Goal: Use online tool/utility: Utilize a website feature to perform a specific function

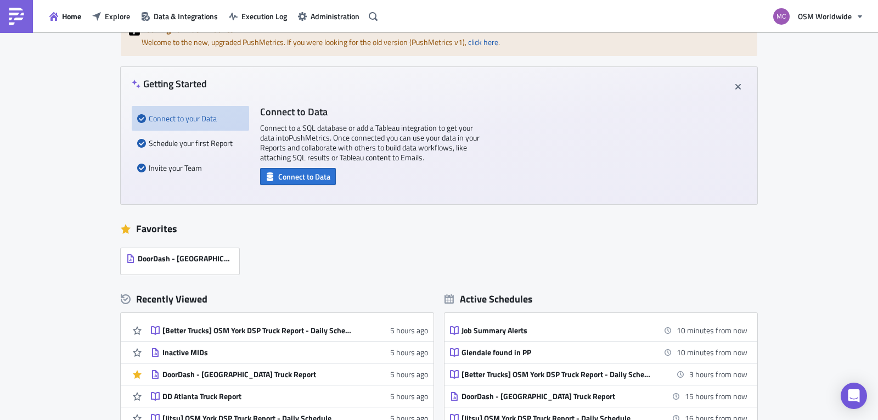
scroll to position [234, 0]
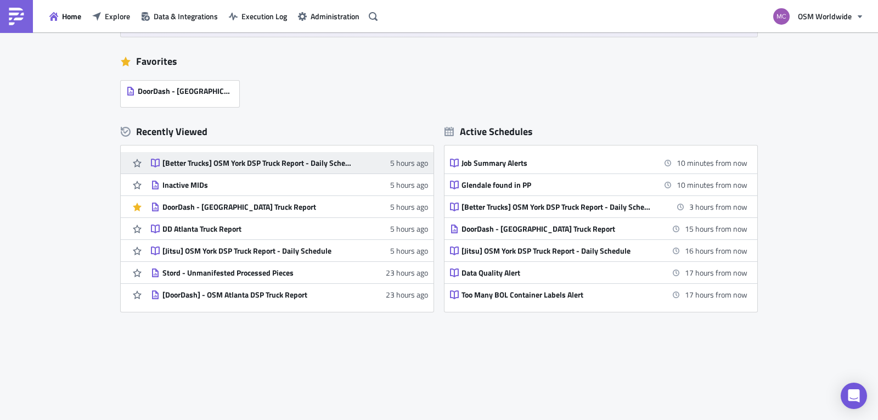
click at [276, 160] on div "[Better Trucks] OSM York DSP Truck Report - Daily Schedule" at bounding box center [258, 163] width 192 height 10
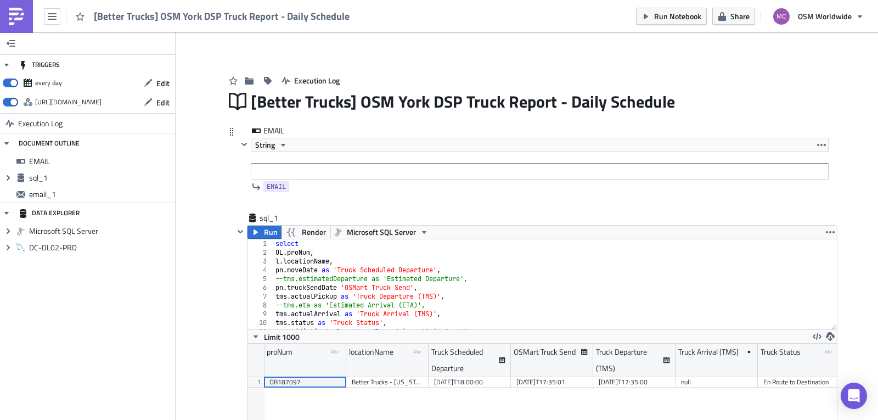
scroll to position [126, 589]
click at [264, 233] on span "Run" at bounding box center [271, 232] width 14 height 13
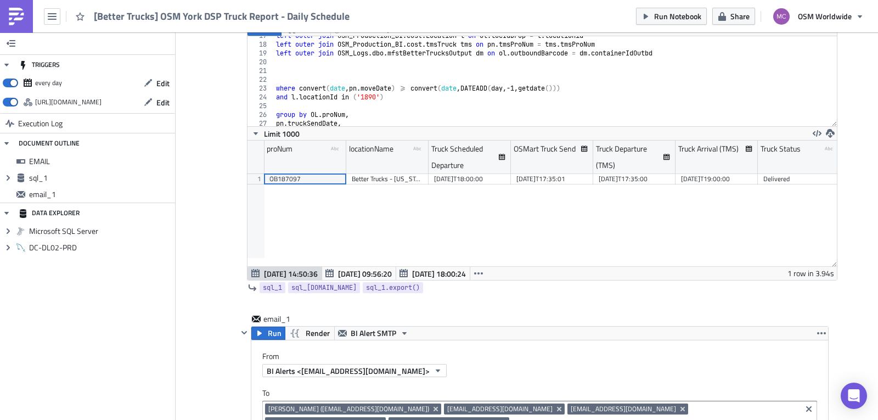
type textarea "and l.locationId in ('1890')"
click at [386, 100] on div "left outer join OSM_Production_BI . cost . Location l on ol . locIdDrop = l . l…" at bounding box center [551, 85] width 555 height 108
click at [392, 98] on div "left outer join OSM_Production_BI . cost . Location l on ol . locIdDrop = l . l…" at bounding box center [551, 85] width 555 height 108
